Goal: Task Accomplishment & Management: Complete application form

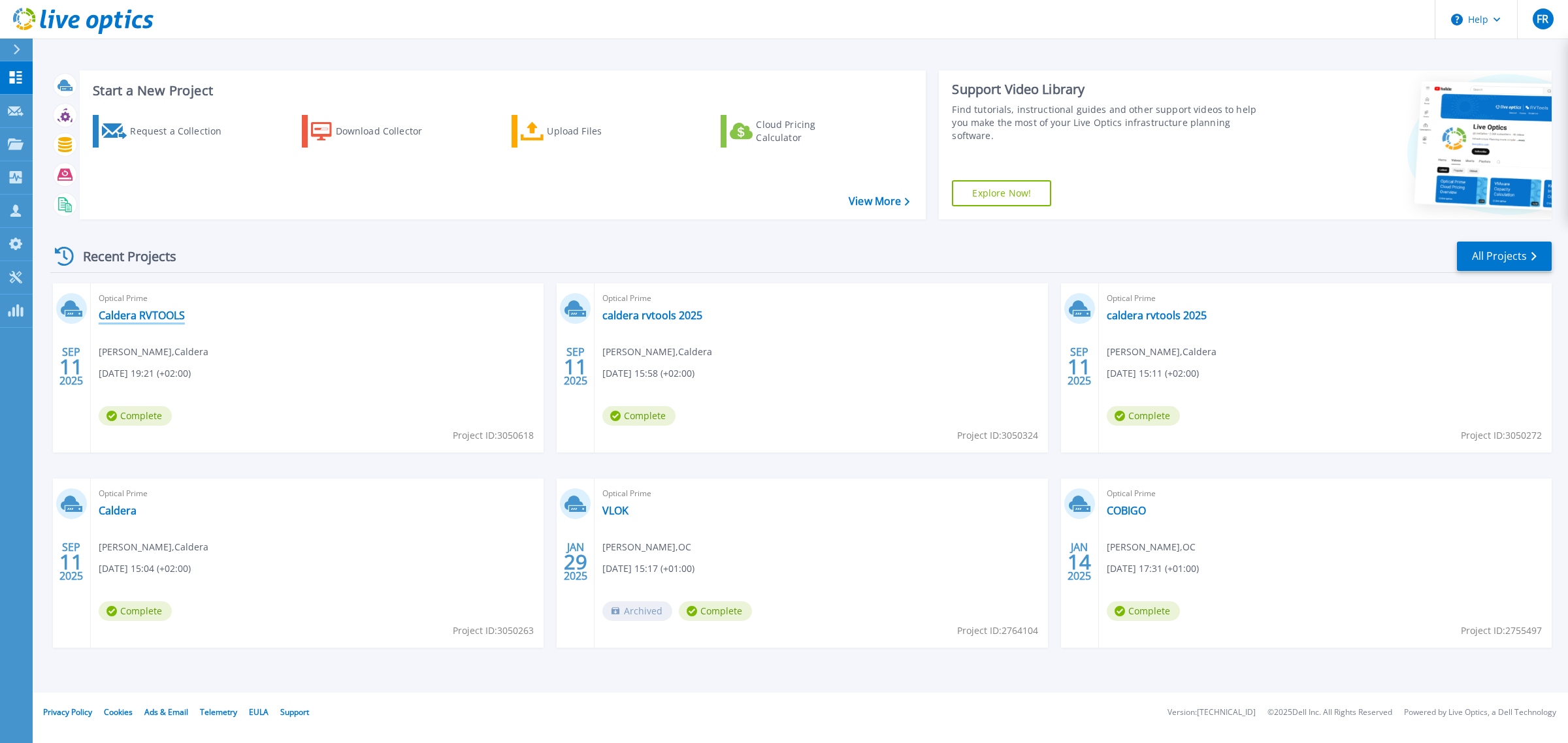
click at [161, 316] on link "Caldera RVTOOLS" at bounding box center [142, 316] width 86 height 13
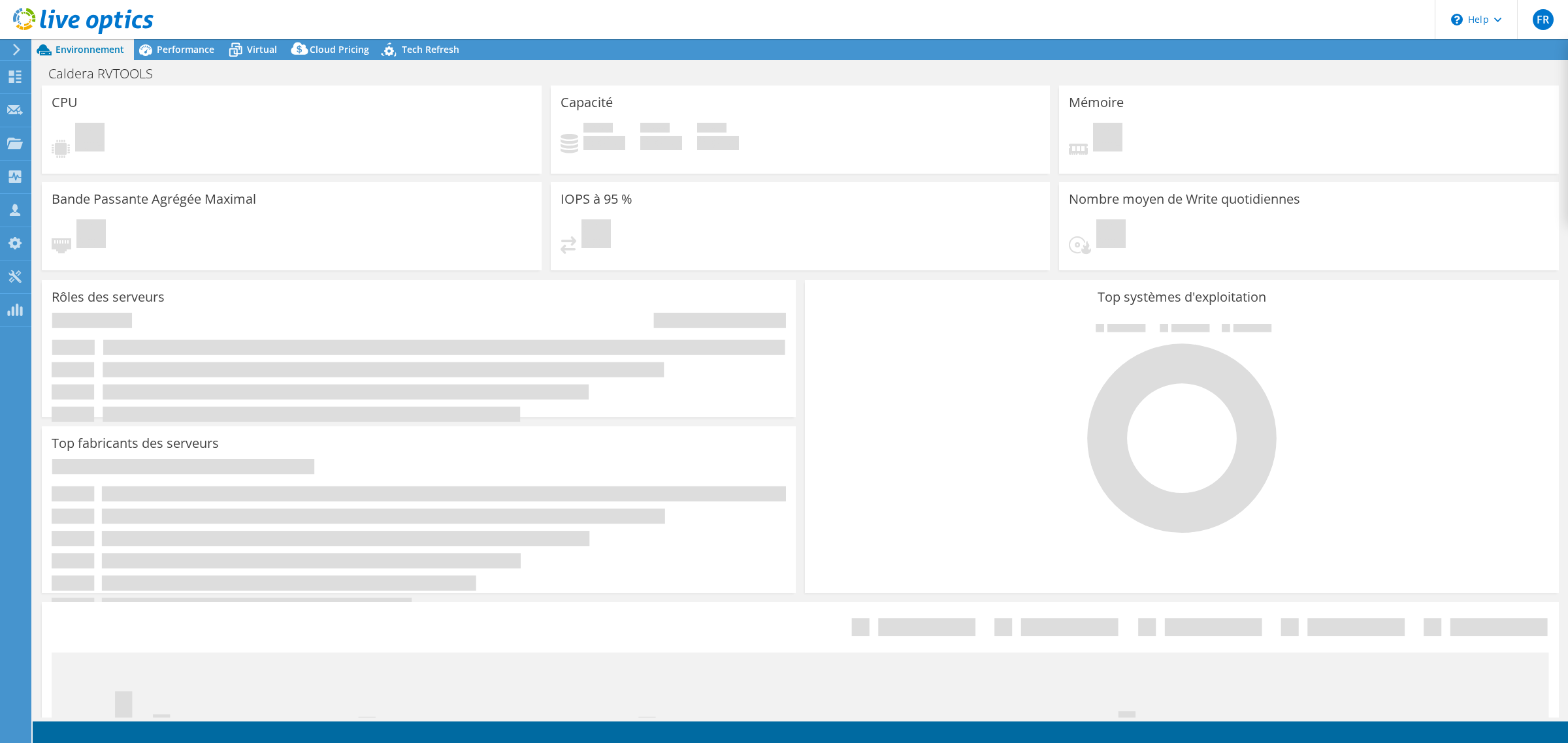
select select "USD"
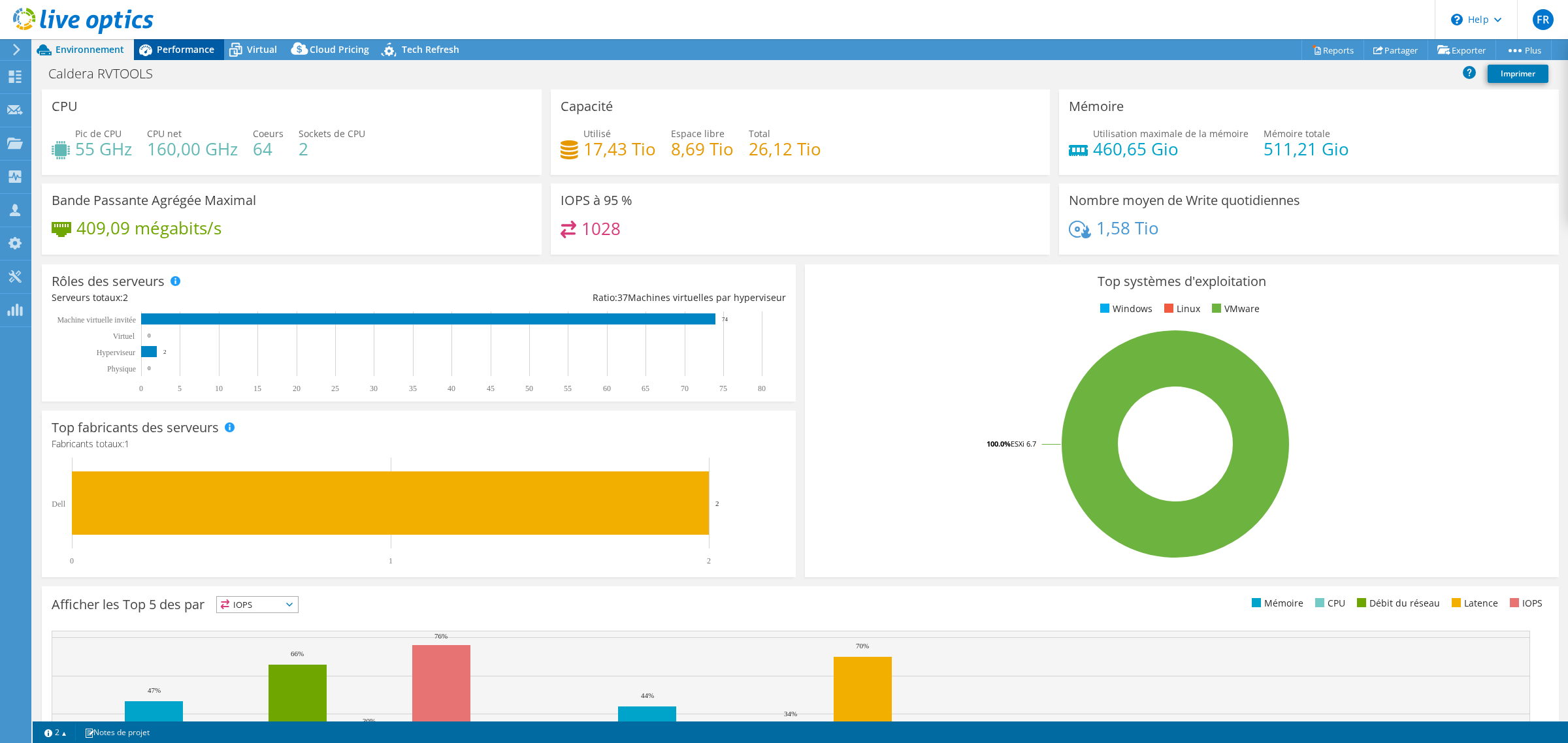
click at [182, 46] on span "Performance" at bounding box center [185, 50] width 58 height 13
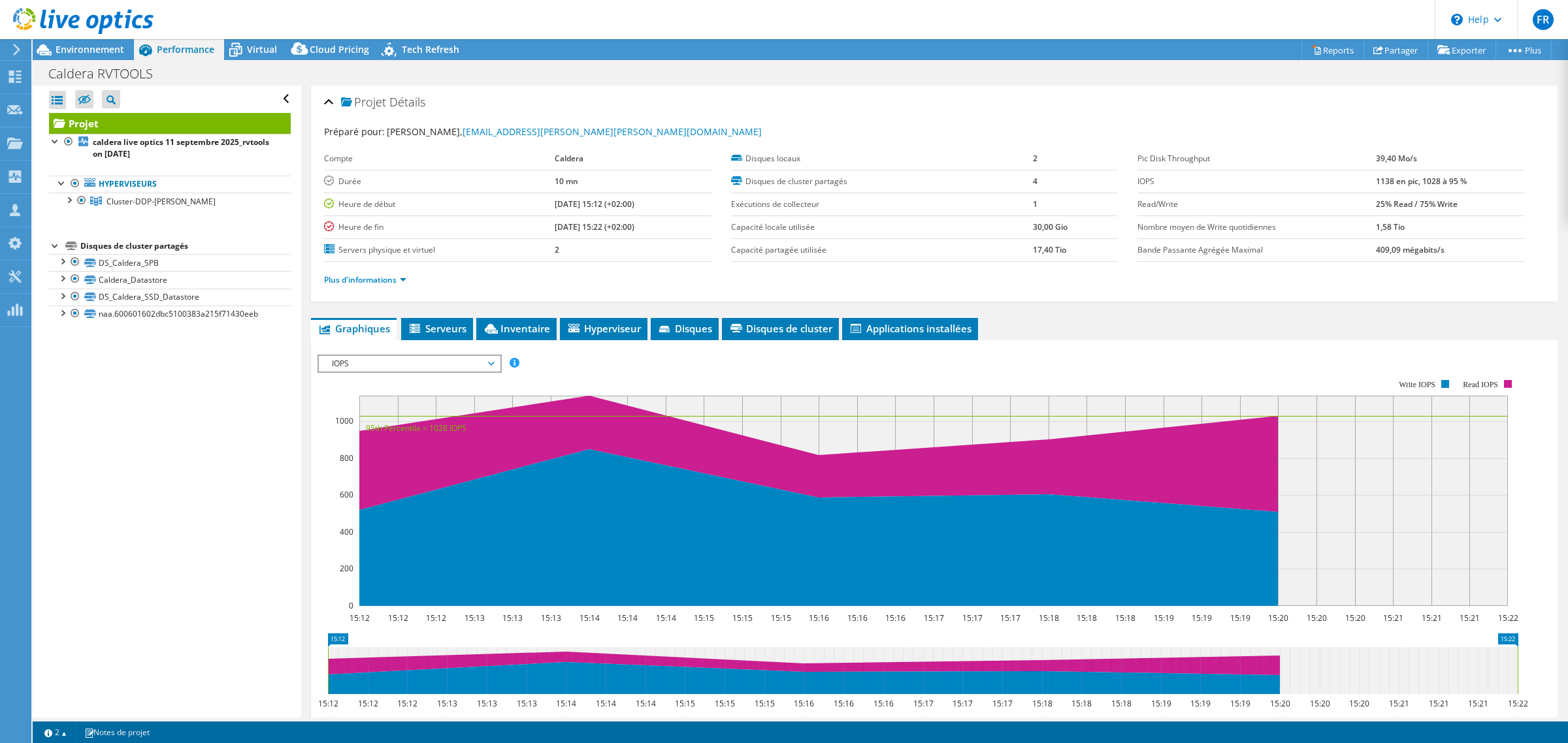
click at [435, 366] on span "IOPS" at bounding box center [409, 363] width 168 height 16
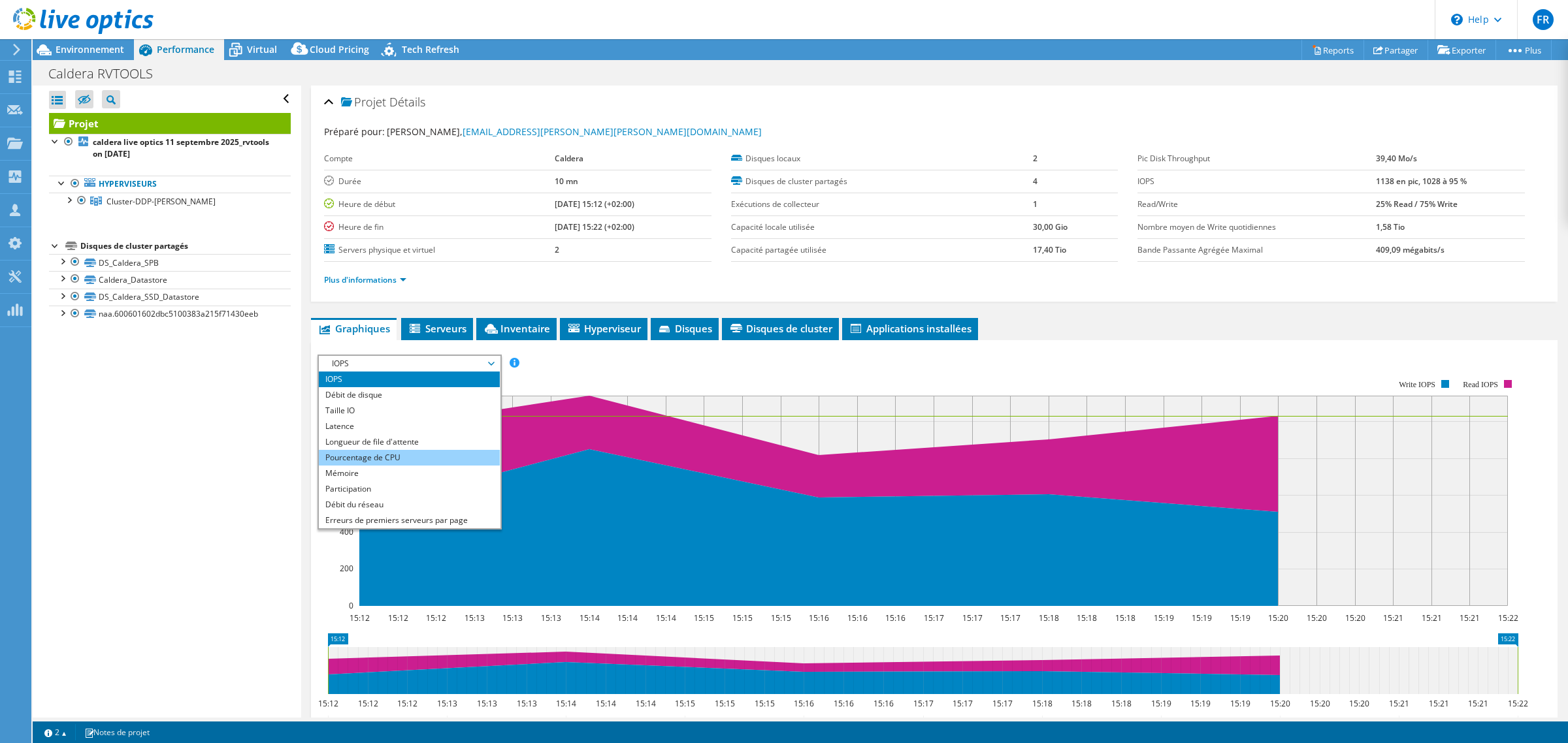
click at [364, 458] on li "Pourcentage de CPU" at bounding box center [409, 458] width 181 height 16
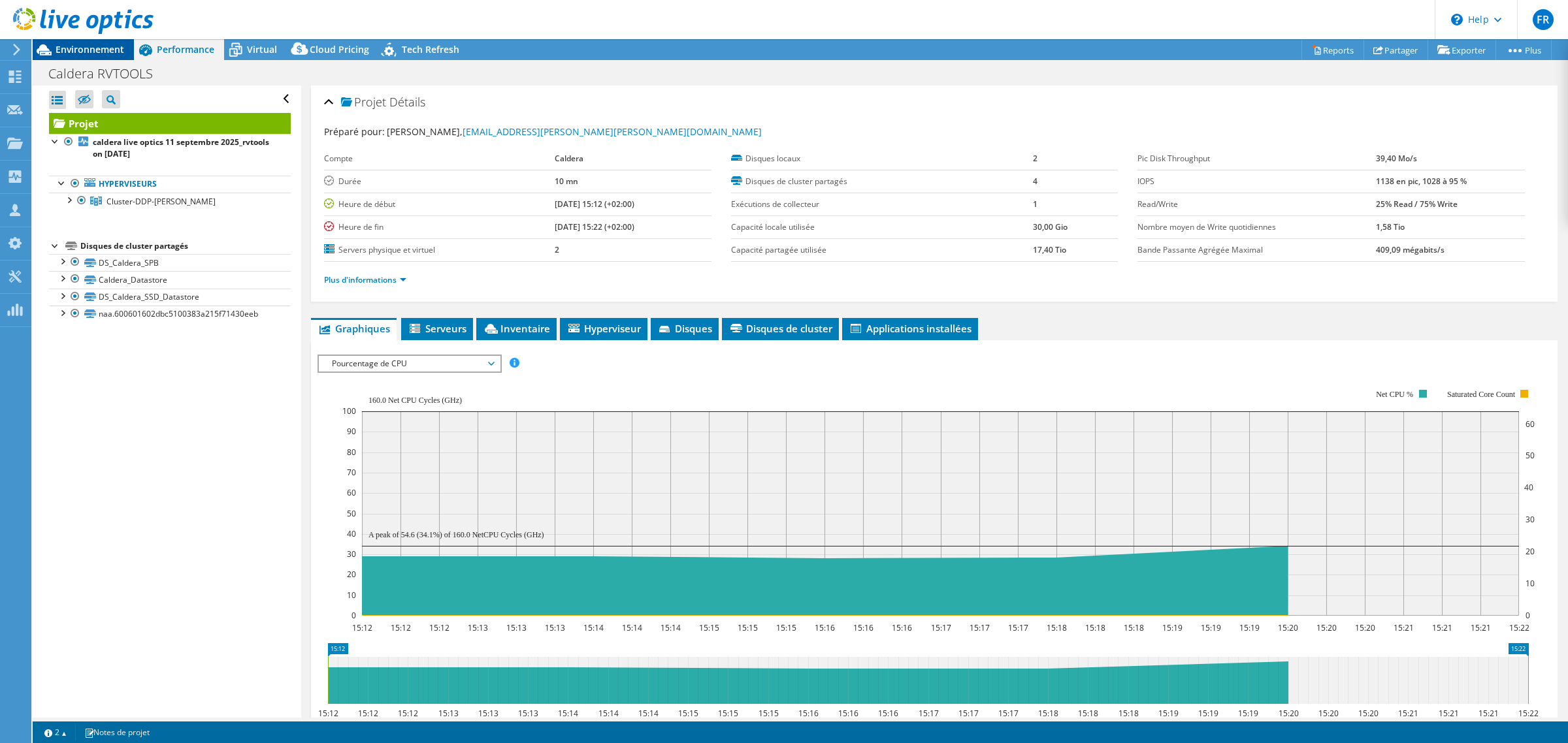
click at [95, 53] on span "Environnement" at bounding box center [90, 50] width 69 height 13
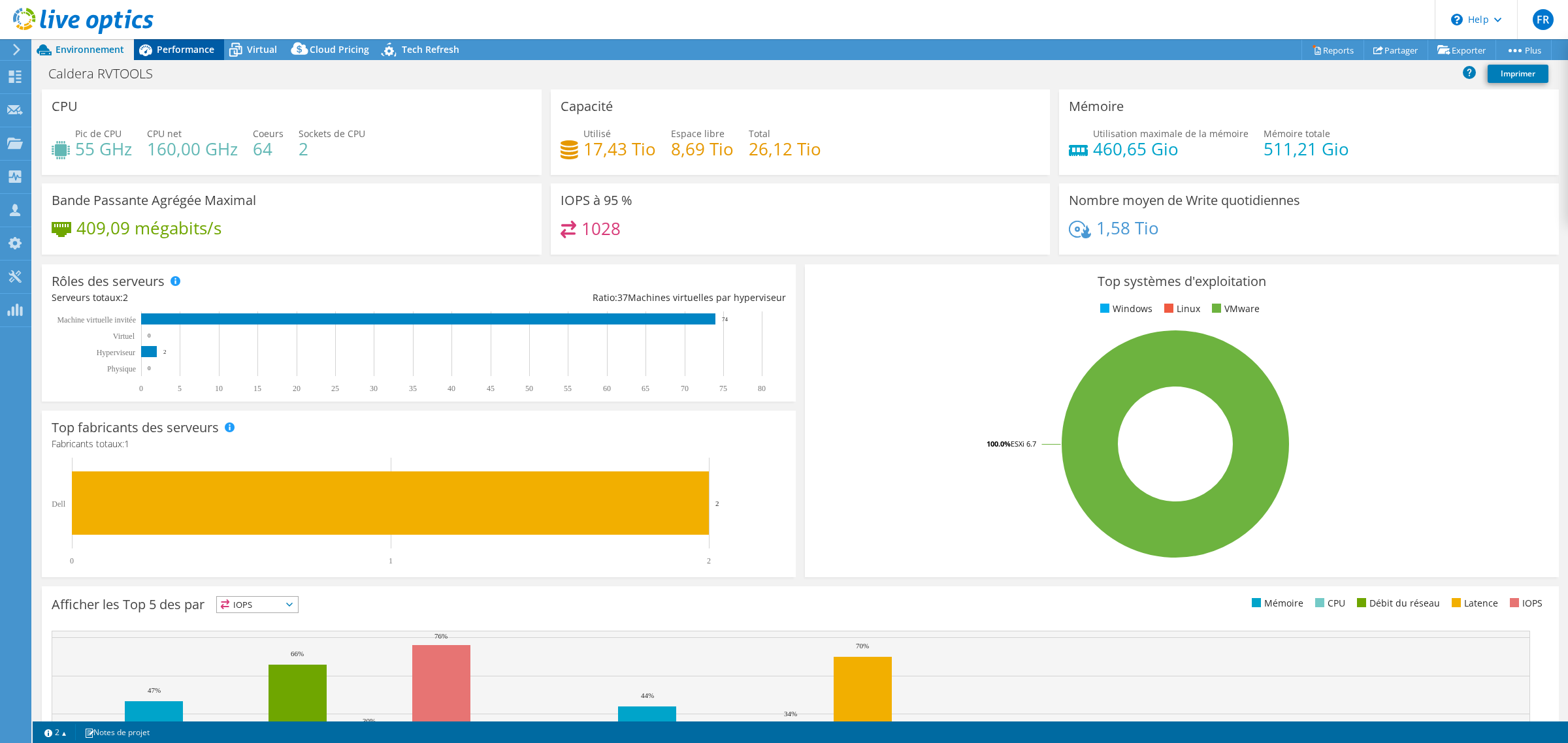
click at [164, 52] on span "Performance" at bounding box center [185, 50] width 58 height 13
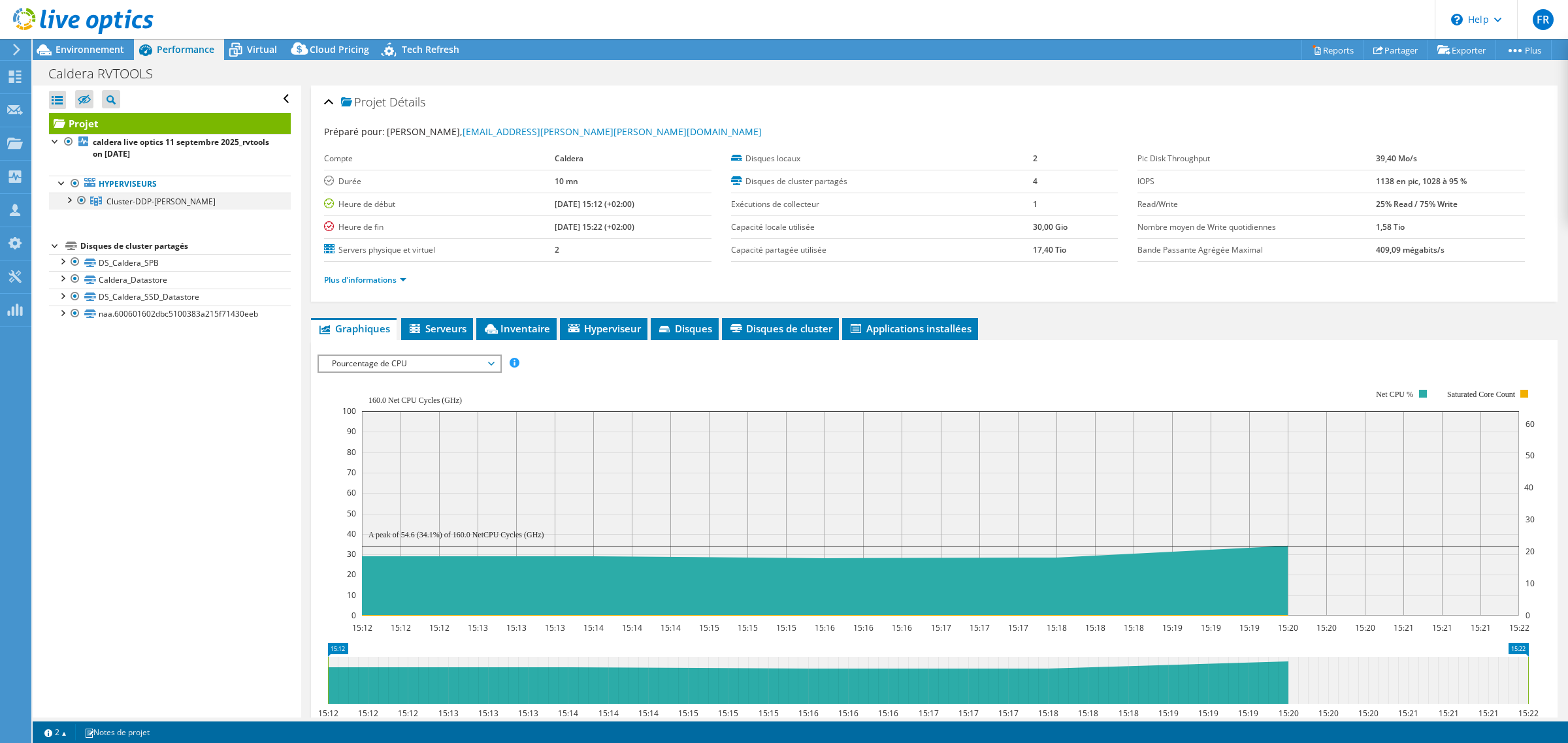
click at [69, 203] on div at bounding box center [69, 199] width 13 height 13
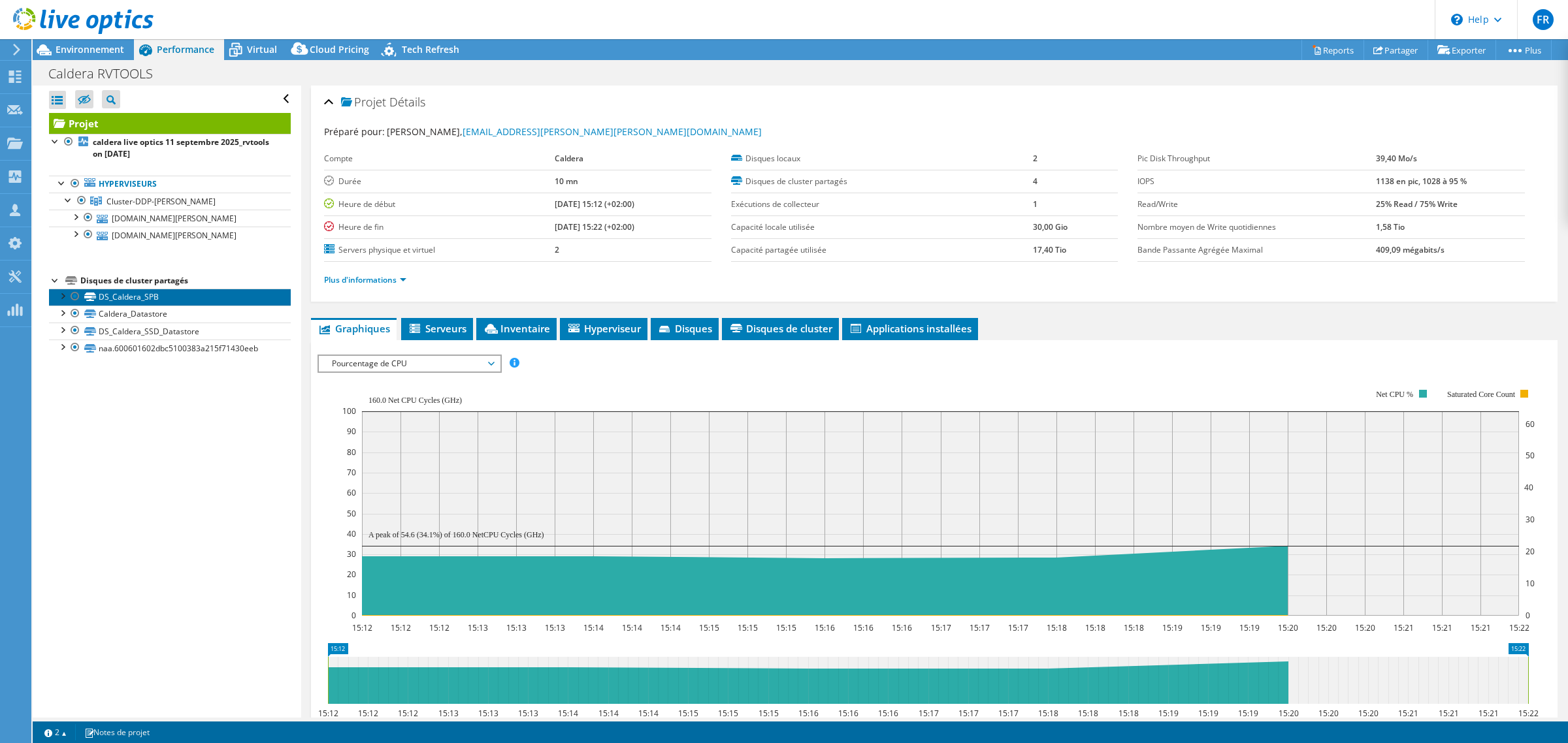
click at [62, 304] on link "DS_Caldera_SPB" at bounding box center [170, 297] width 242 height 17
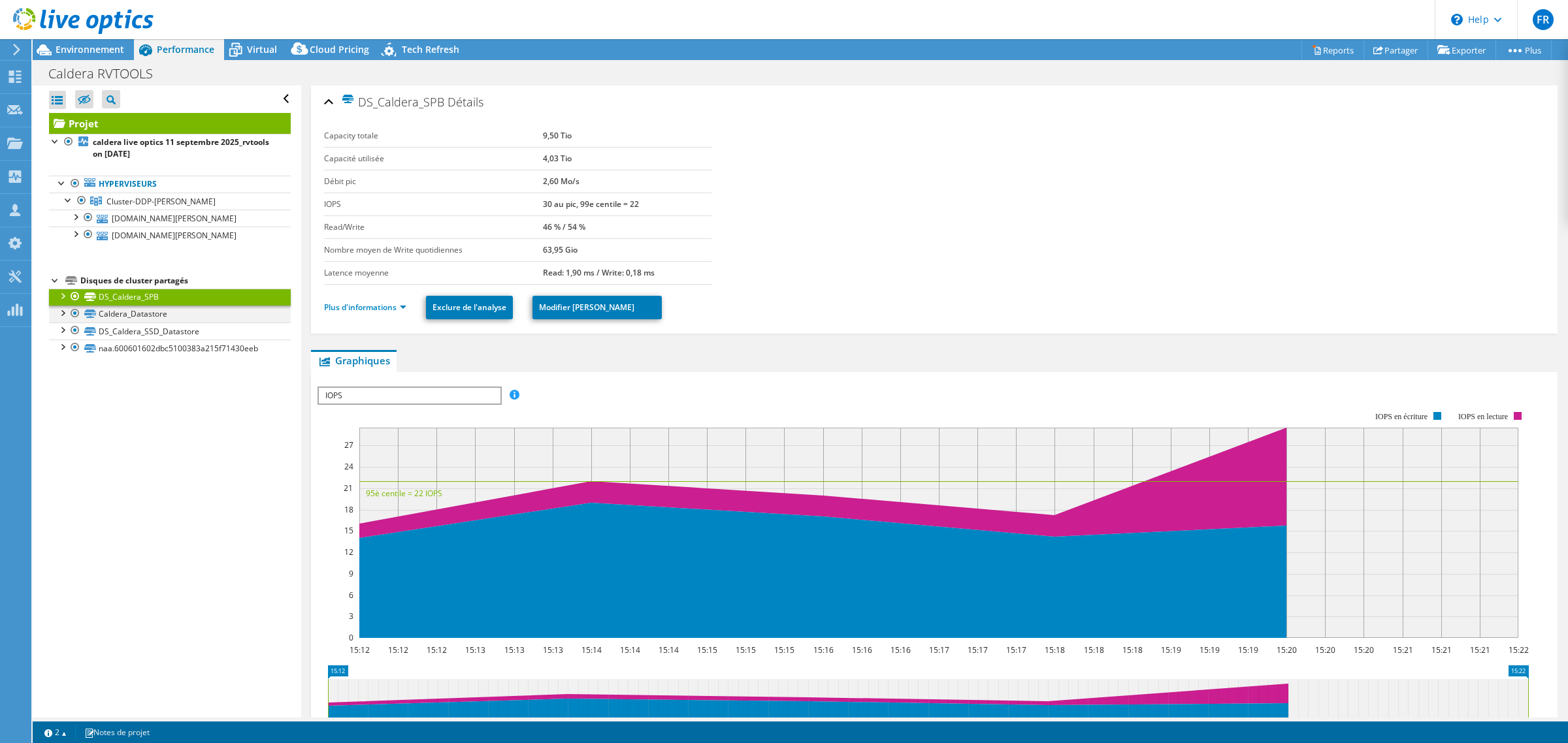
click at [61, 316] on div at bounding box center [62, 312] width 13 height 13
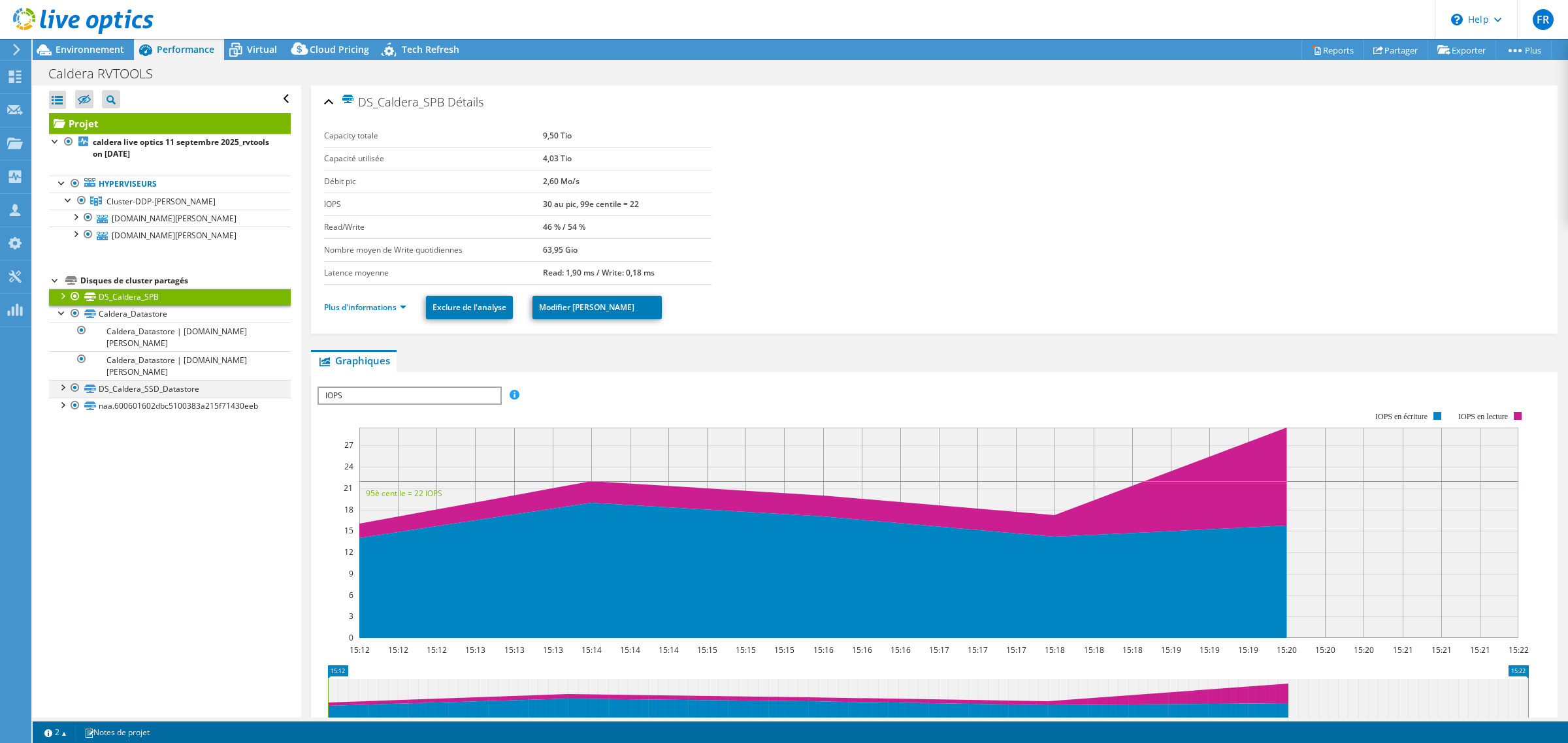
click at [64, 390] on div at bounding box center [62, 386] width 13 height 13
click at [64, 465] on div at bounding box center [62, 461] width 13 height 13
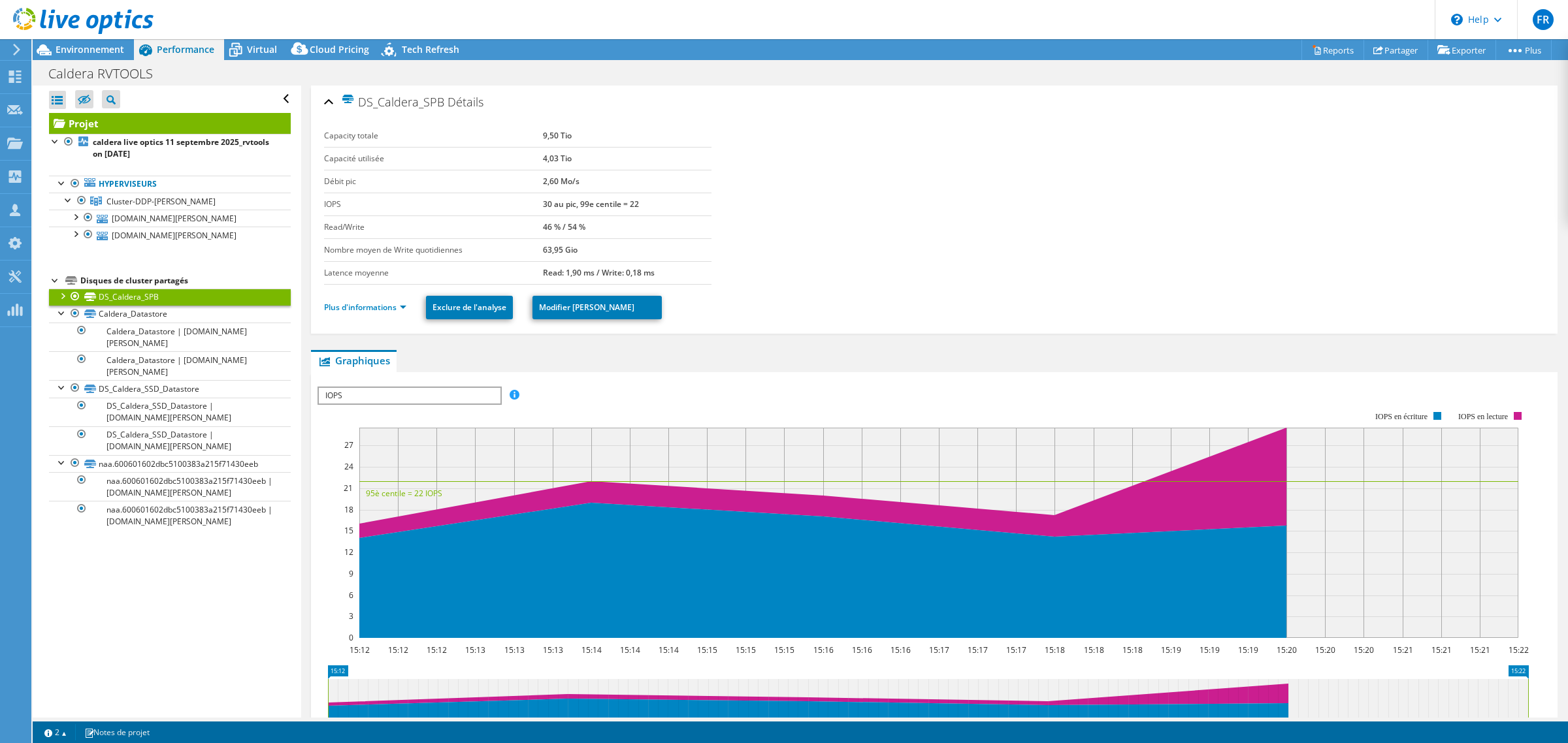
click at [946, 285] on div "Plus d'informations Exclure de l'analyse Modifier le disque" at bounding box center [934, 308] width 1220 height 46
click at [261, 48] on span "Virtual" at bounding box center [261, 50] width 30 height 13
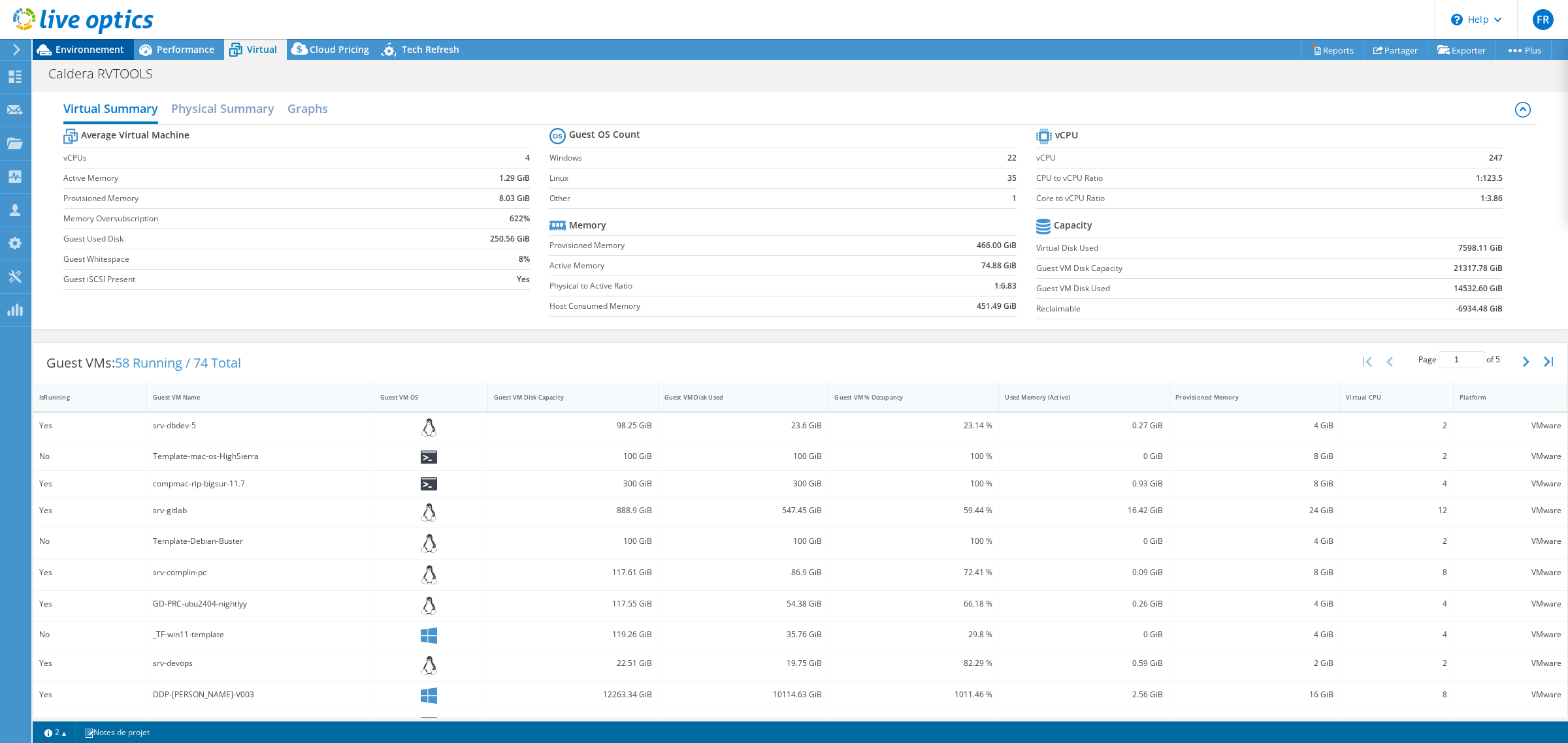
click at [79, 53] on span "Environnement" at bounding box center [90, 50] width 69 height 13
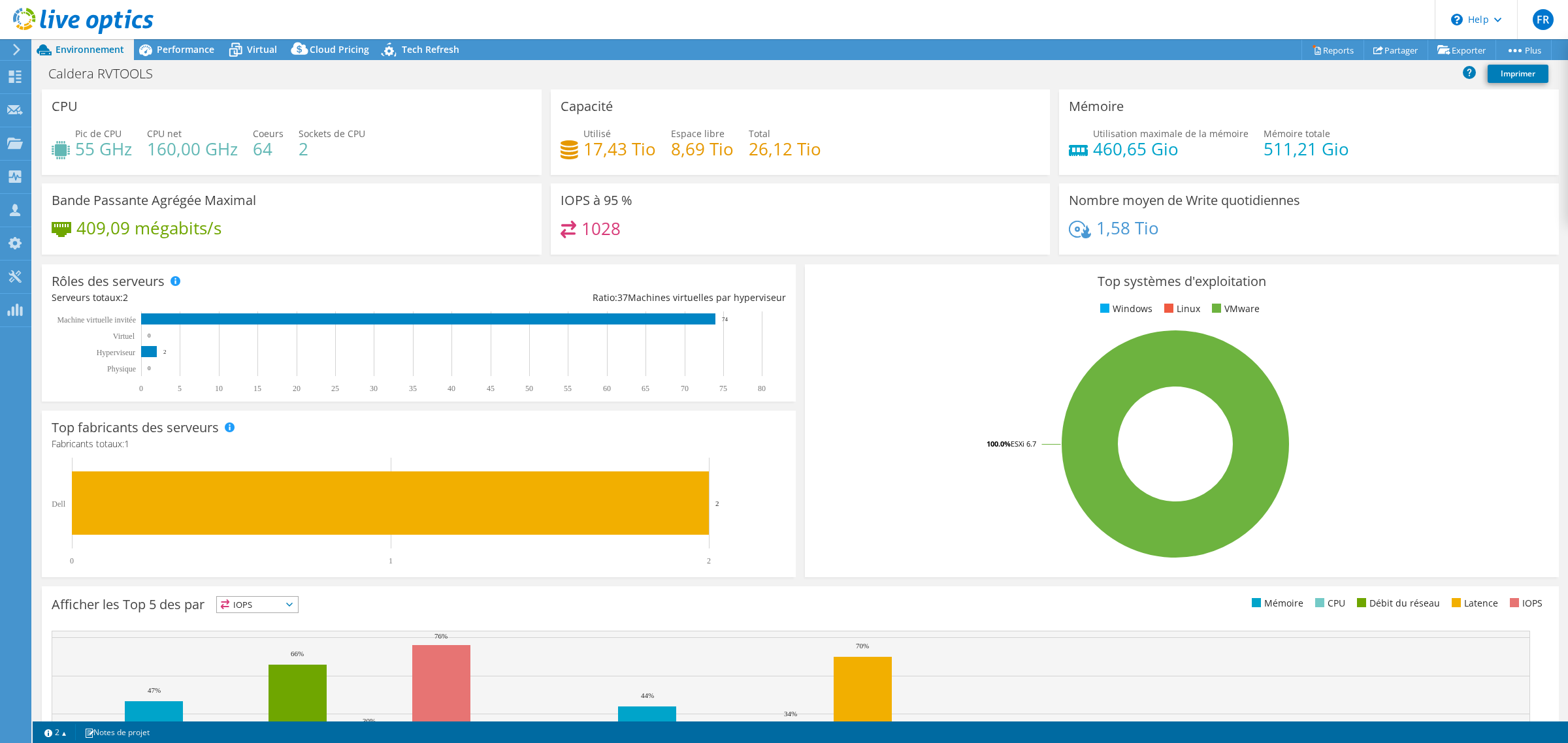
click at [13, 48] on icon at bounding box center [17, 50] width 10 height 12
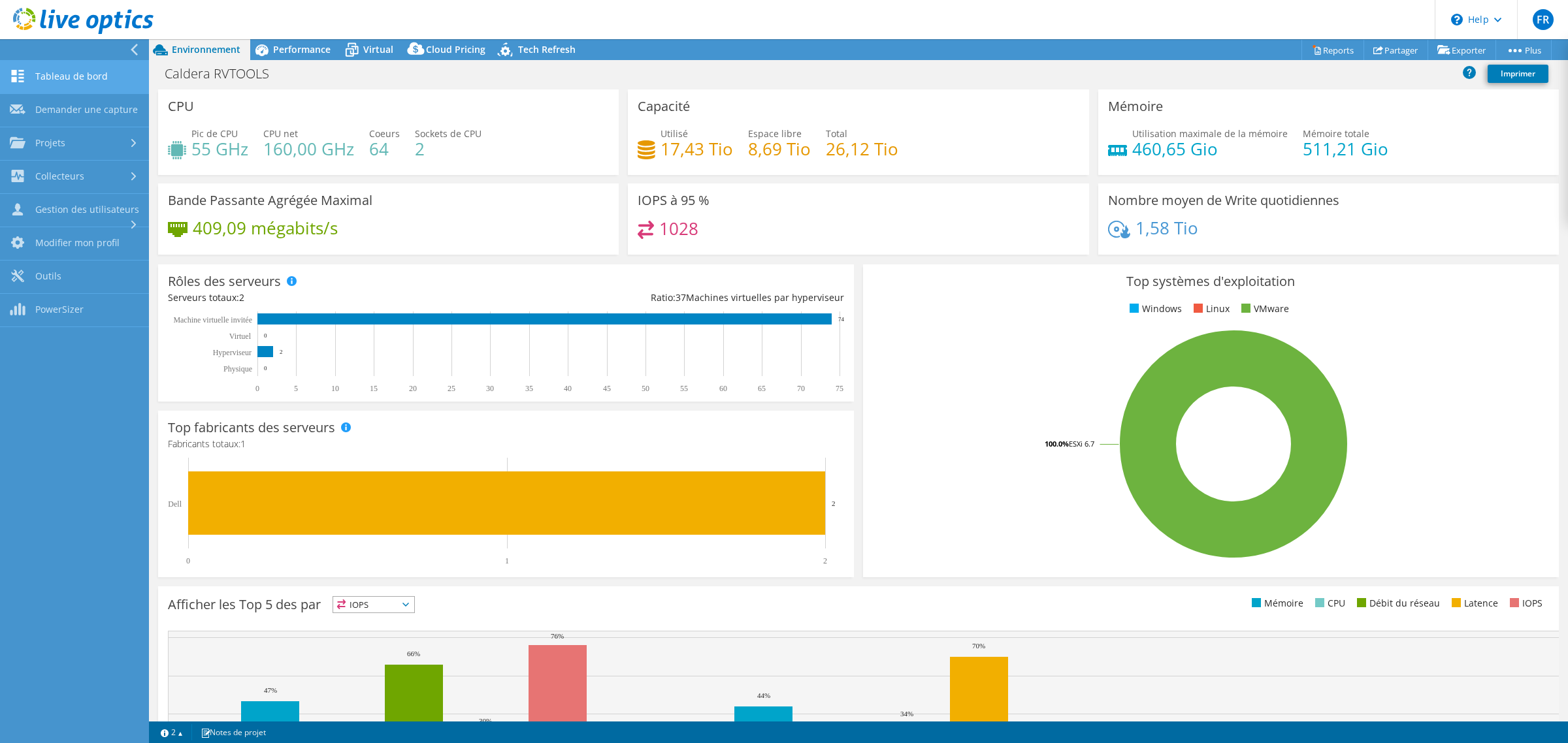
click at [76, 76] on link "Tableau de bord" at bounding box center [74, 77] width 149 height 33
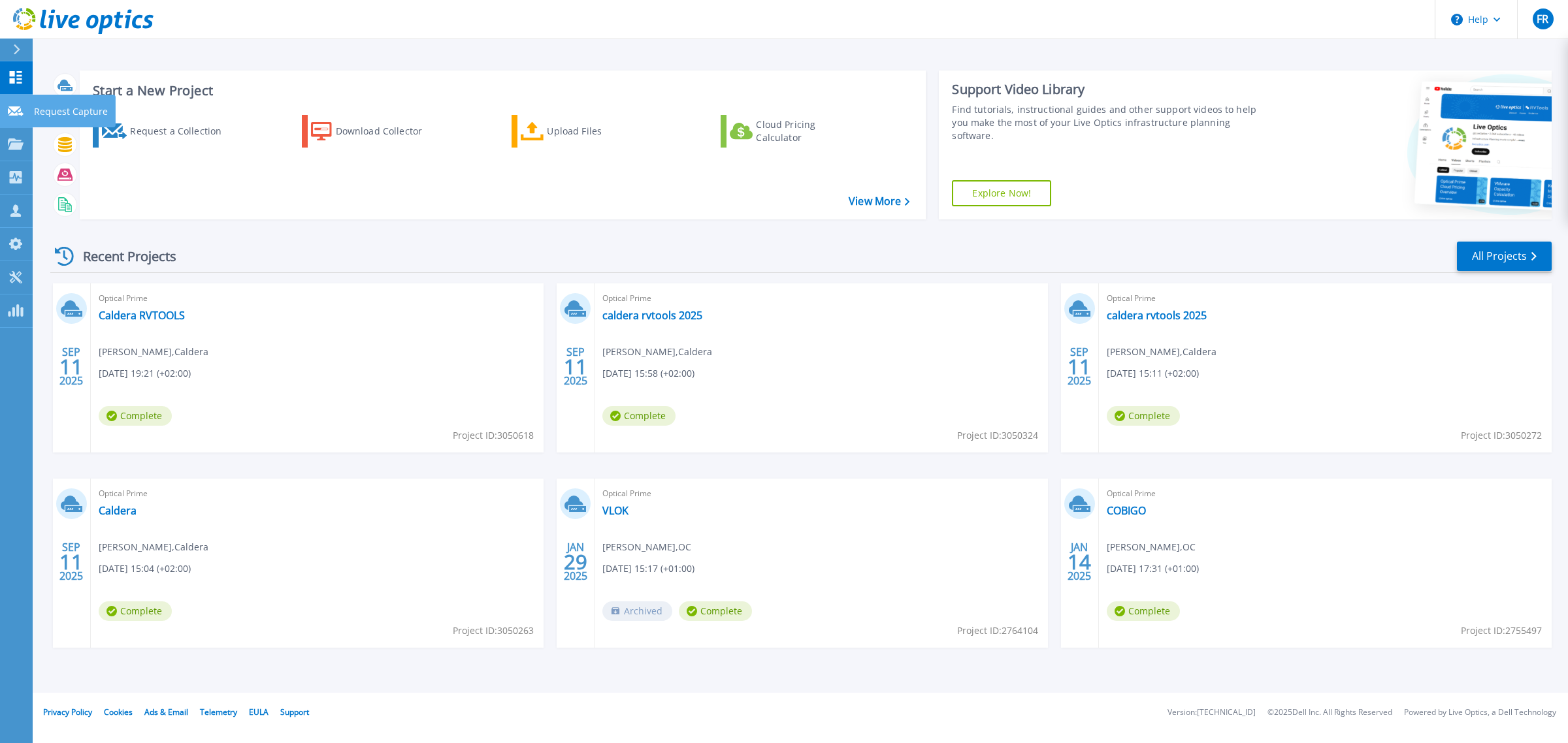
click at [14, 102] on link "Request Capture Request Capture" at bounding box center [17, 111] width 33 height 33
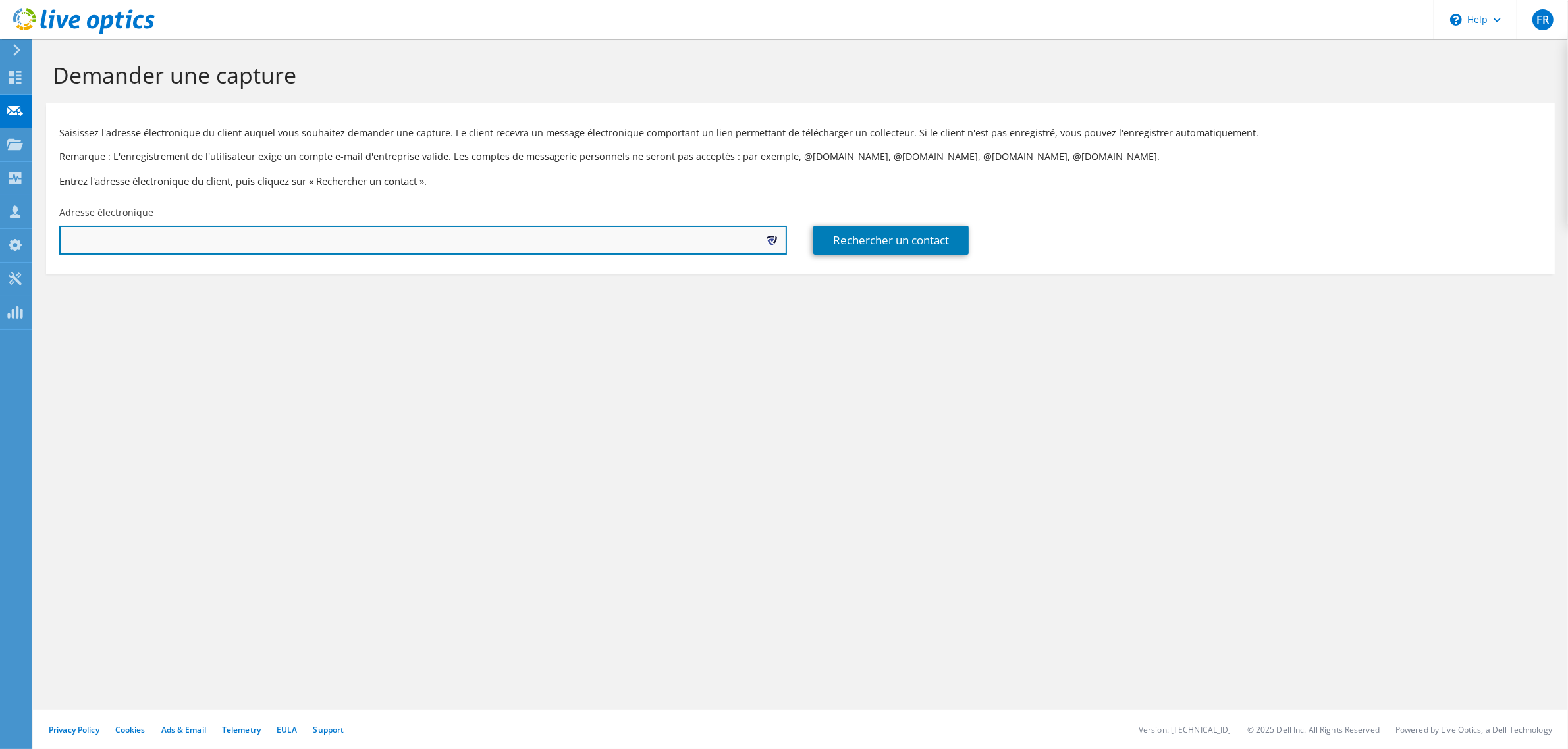
click at [364, 235] on input "text" at bounding box center [423, 239] width 728 height 29
paste input "Yoann David <david.yoann@portesdebretagne.msa.fr>"
click at [129, 237] on input "Yoann David <david.yoann@portesdebretagne.msa.fr" at bounding box center [423, 239] width 728 height 29
type input "david.yoann@portesdebretagne.msa.fr"
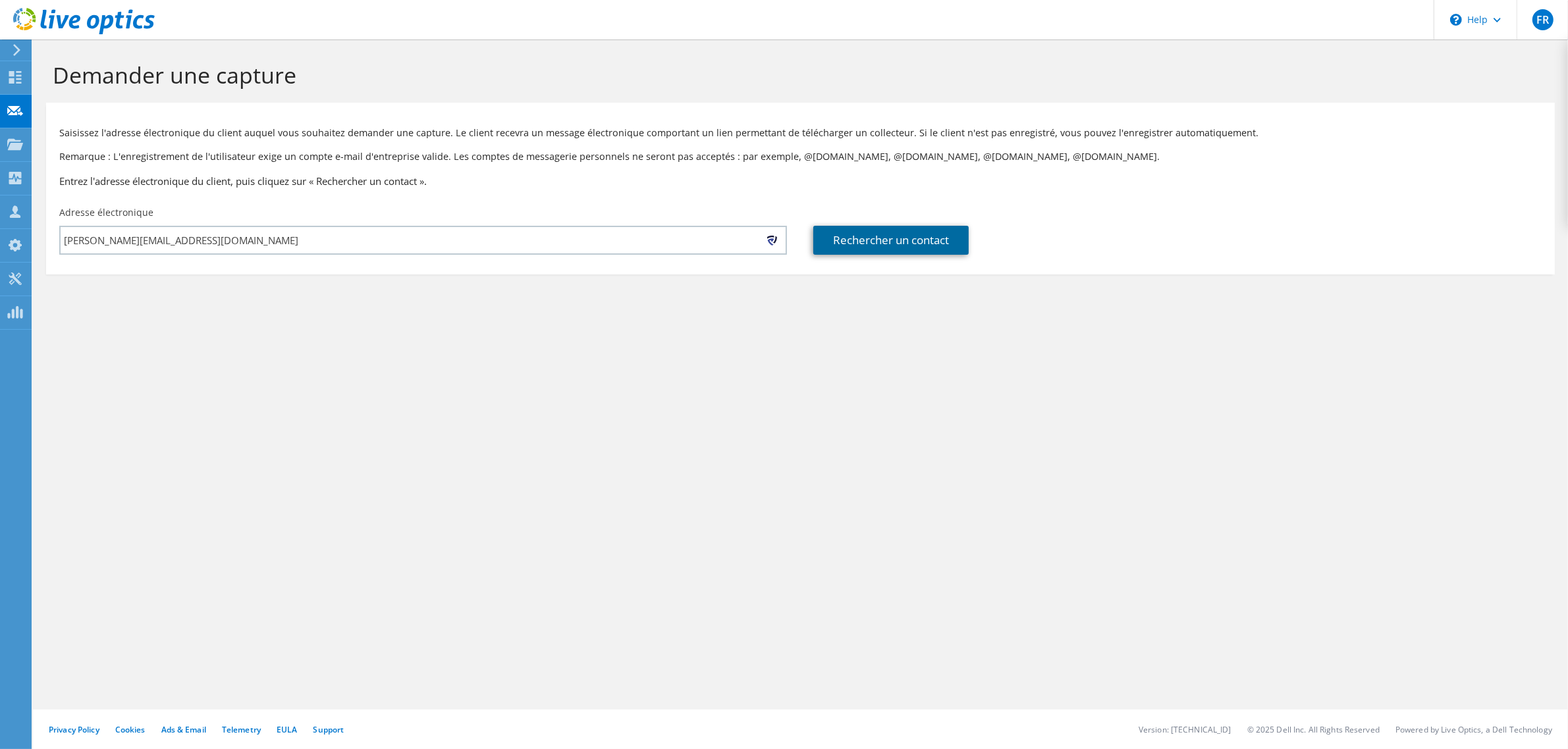
click at [893, 235] on link "Rechercher un contact" at bounding box center [891, 239] width 155 height 29
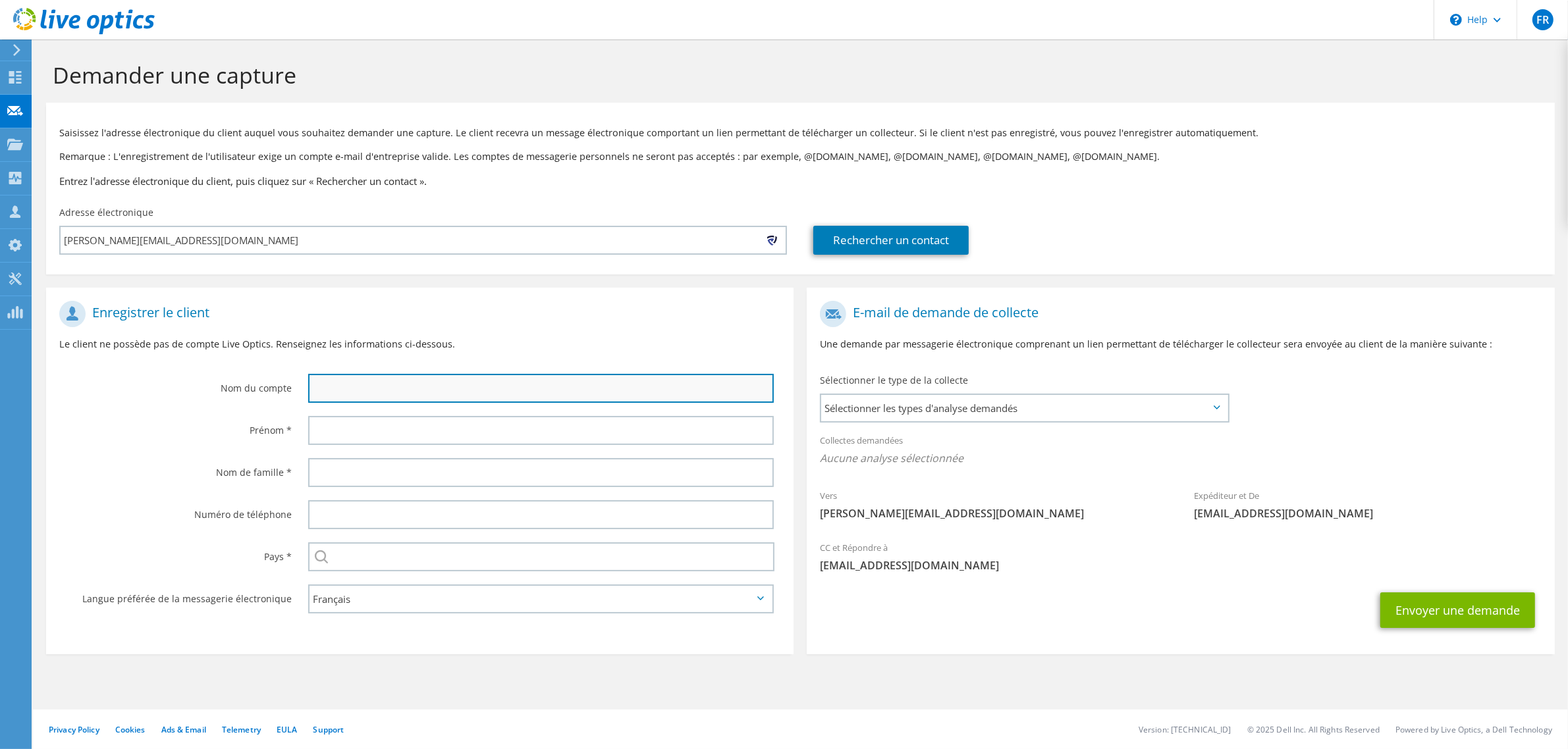
click at [387, 387] on input "text" at bounding box center [541, 388] width 466 height 29
type input "MSA"
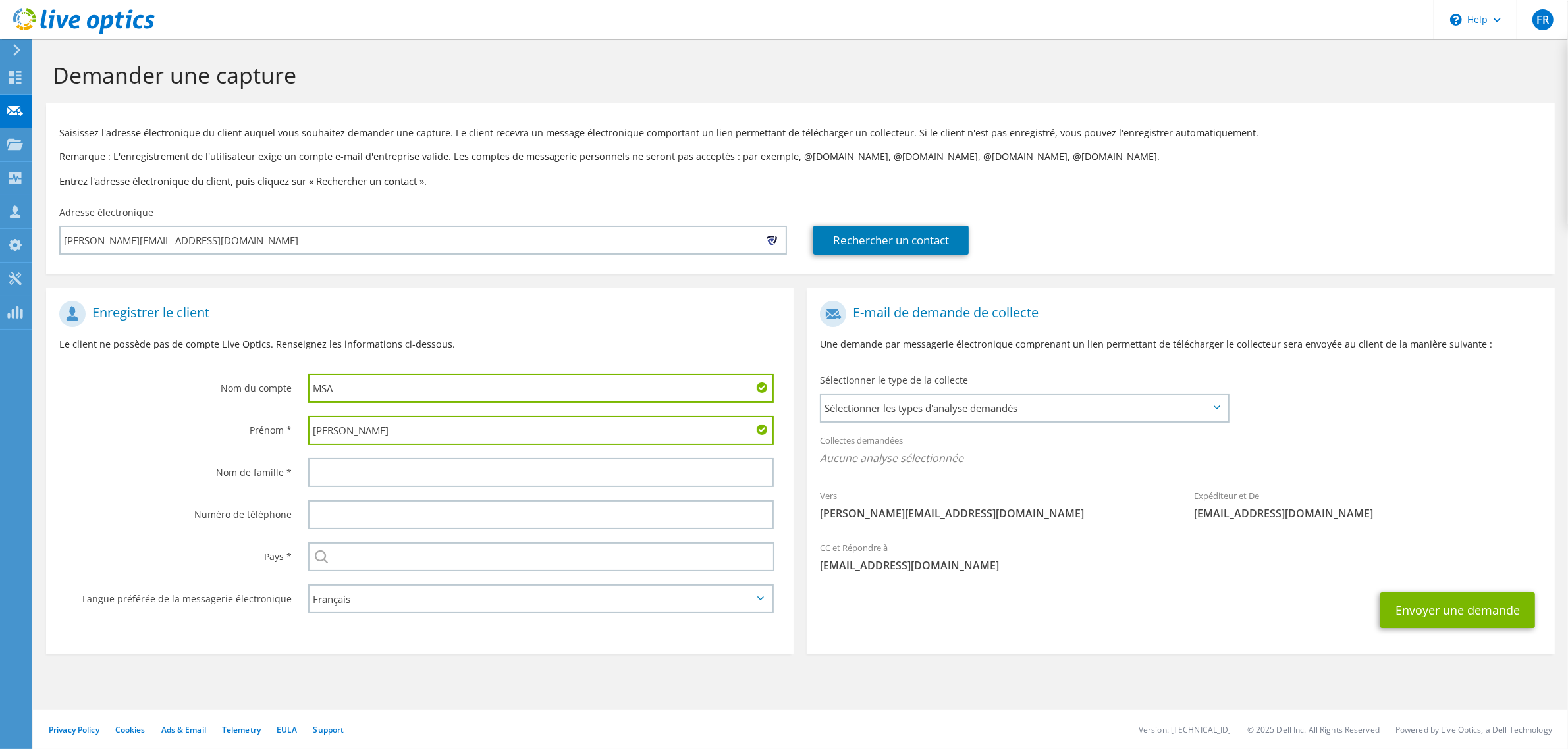
type input "Yoann"
type input "David"
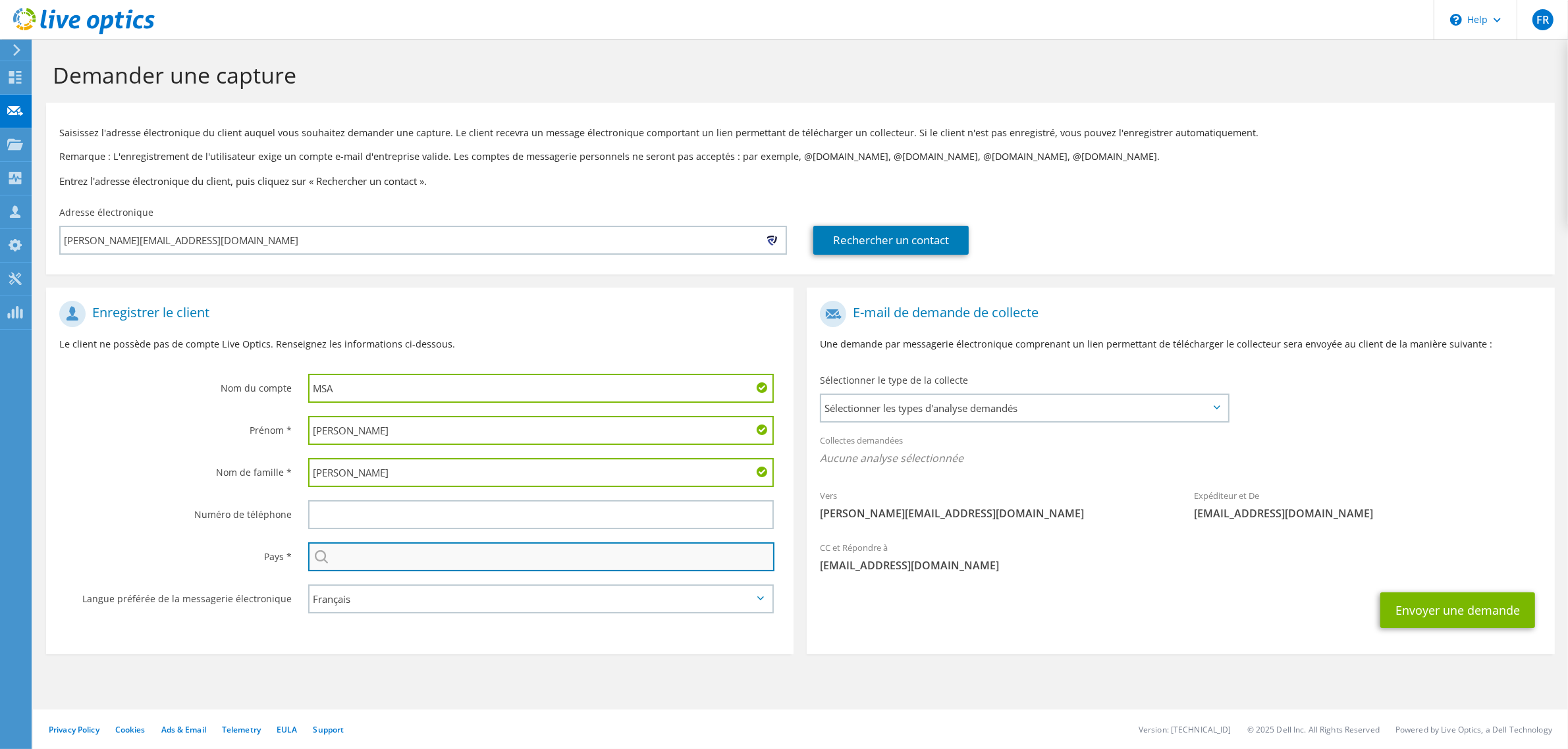
click at [486, 553] on input "text" at bounding box center [541, 557] width 466 height 29
type input "[GEOGRAPHIC_DATA]"
click at [1380, 593] on button "Envoyer une demande" at bounding box center [1457, 610] width 154 height 35
